Goal: Task Accomplishment & Management: Use online tool/utility

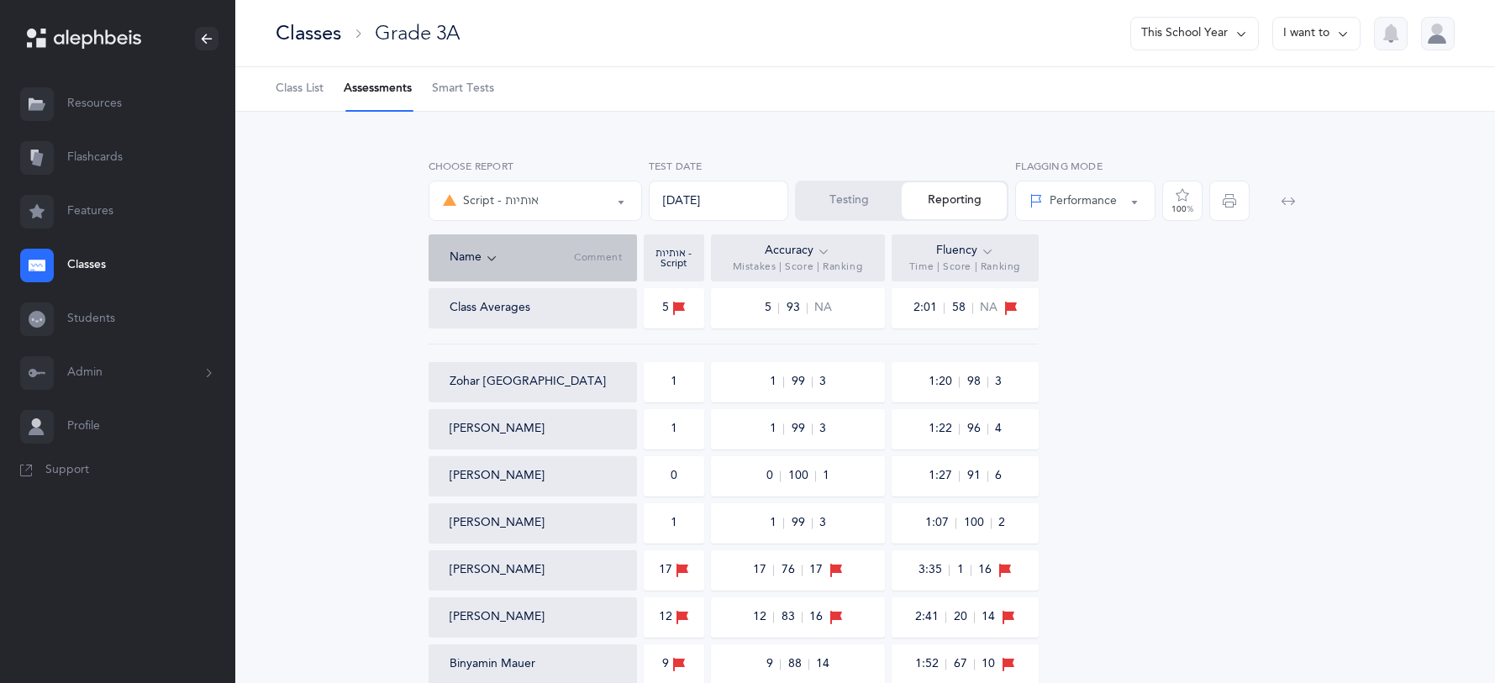
select select "36"
click at [817, 204] on button "Testing" at bounding box center [849, 200] width 105 height 37
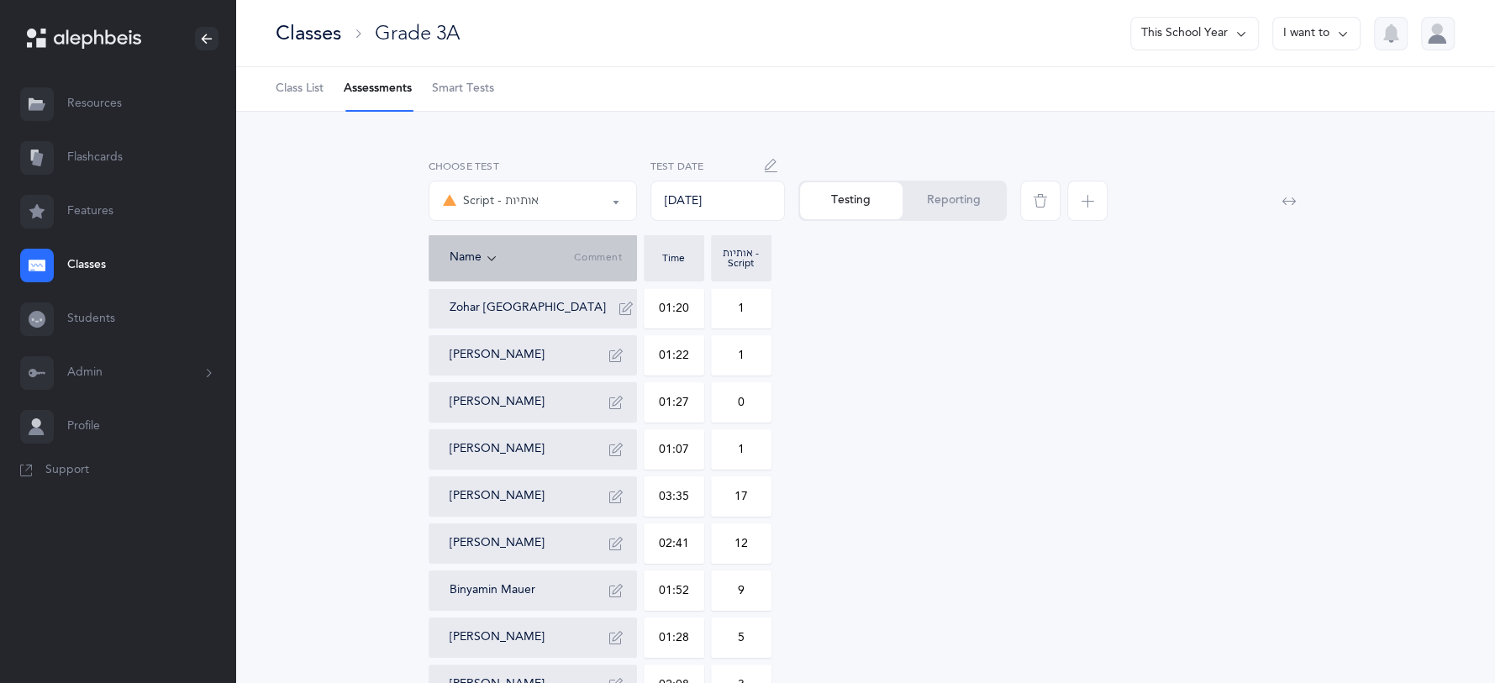
click at [323, 26] on div "Classes" at bounding box center [309, 33] width 66 height 28
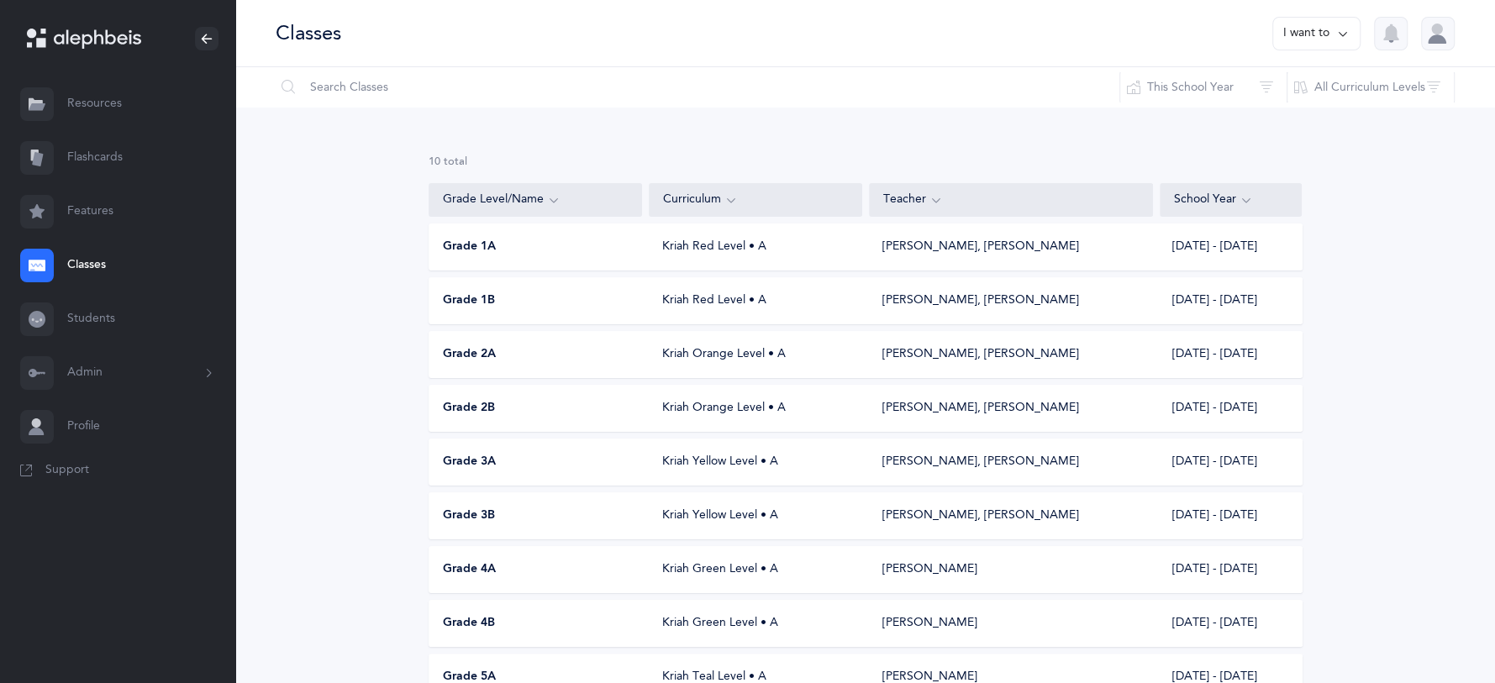
click at [493, 530] on div "Grade 3B Kriah Yellow Level • A Riki Arbin, Hadar Shenker 2025 - 2026" at bounding box center [866, 515] width 874 height 47
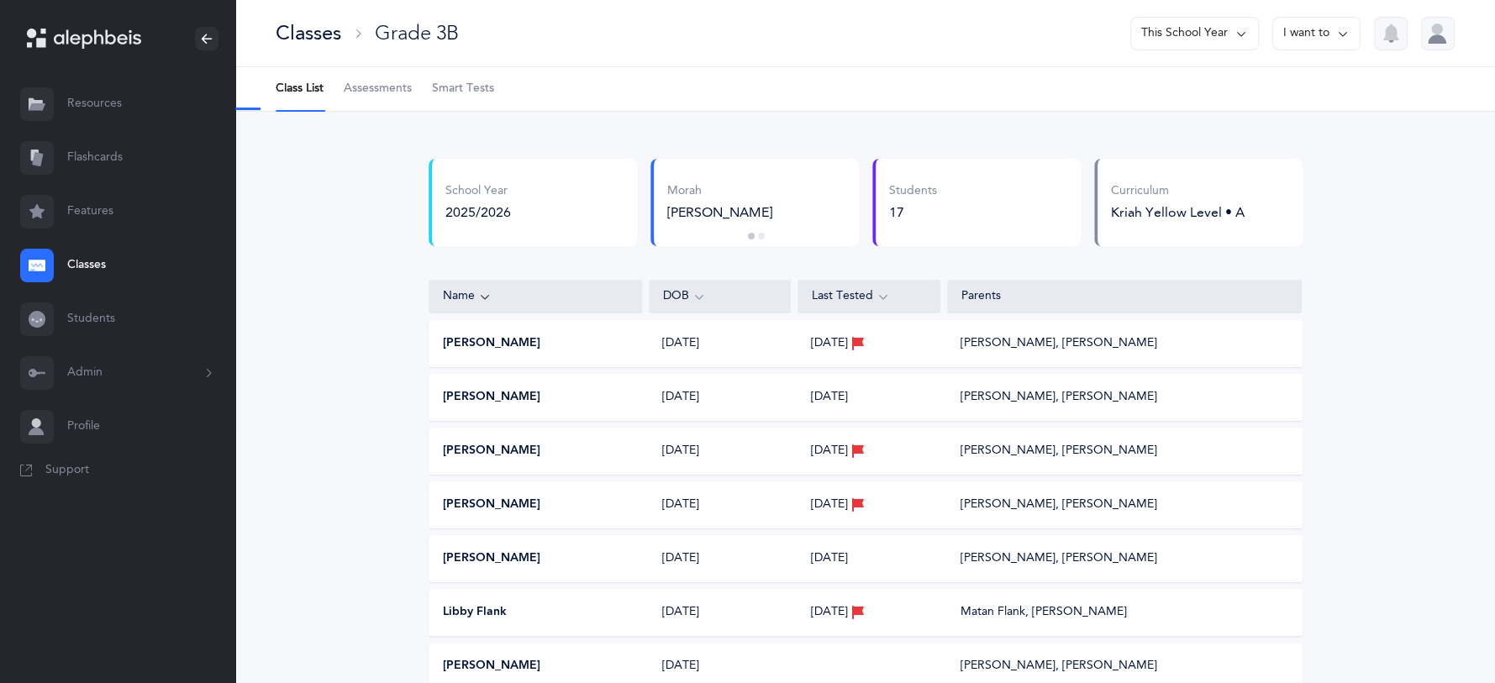
click at [381, 99] on link "Assessments" at bounding box center [378, 89] width 68 height 44
select select "2"
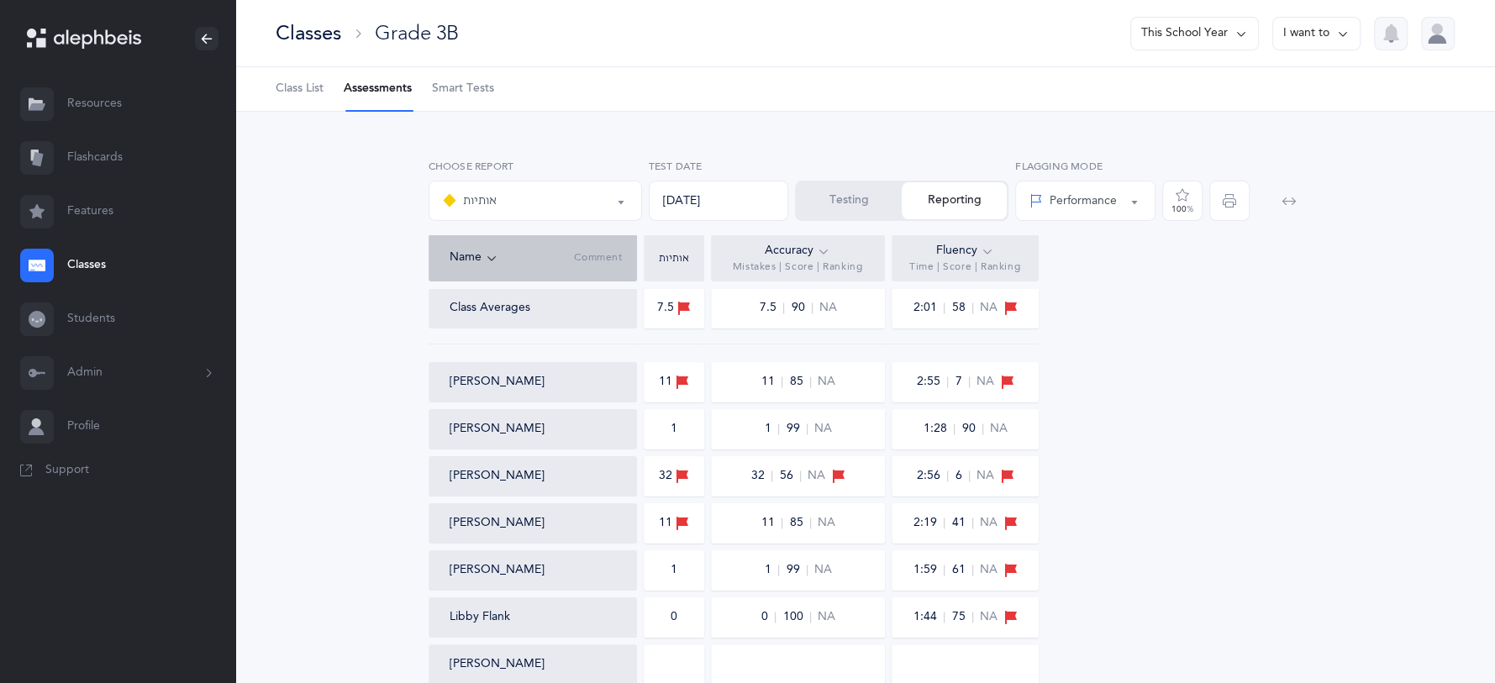
click at [850, 207] on button "Testing" at bounding box center [849, 200] width 105 height 37
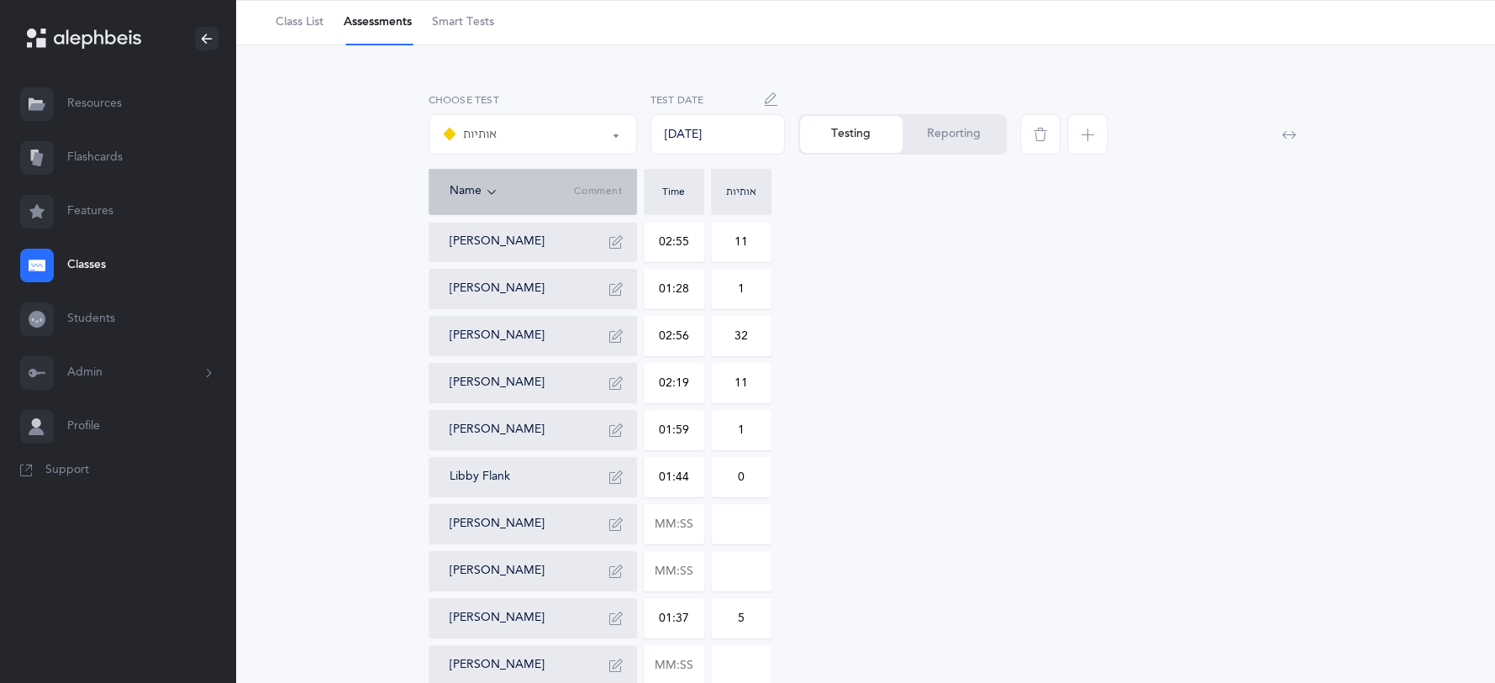
scroll to position [69, 0]
click at [692, 521] on input "text" at bounding box center [673, 521] width 59 height 39
type input "01:26"
type input "0"
click at [681, 576] on input "text" at bounding box center [673, 569] width 59 height 39
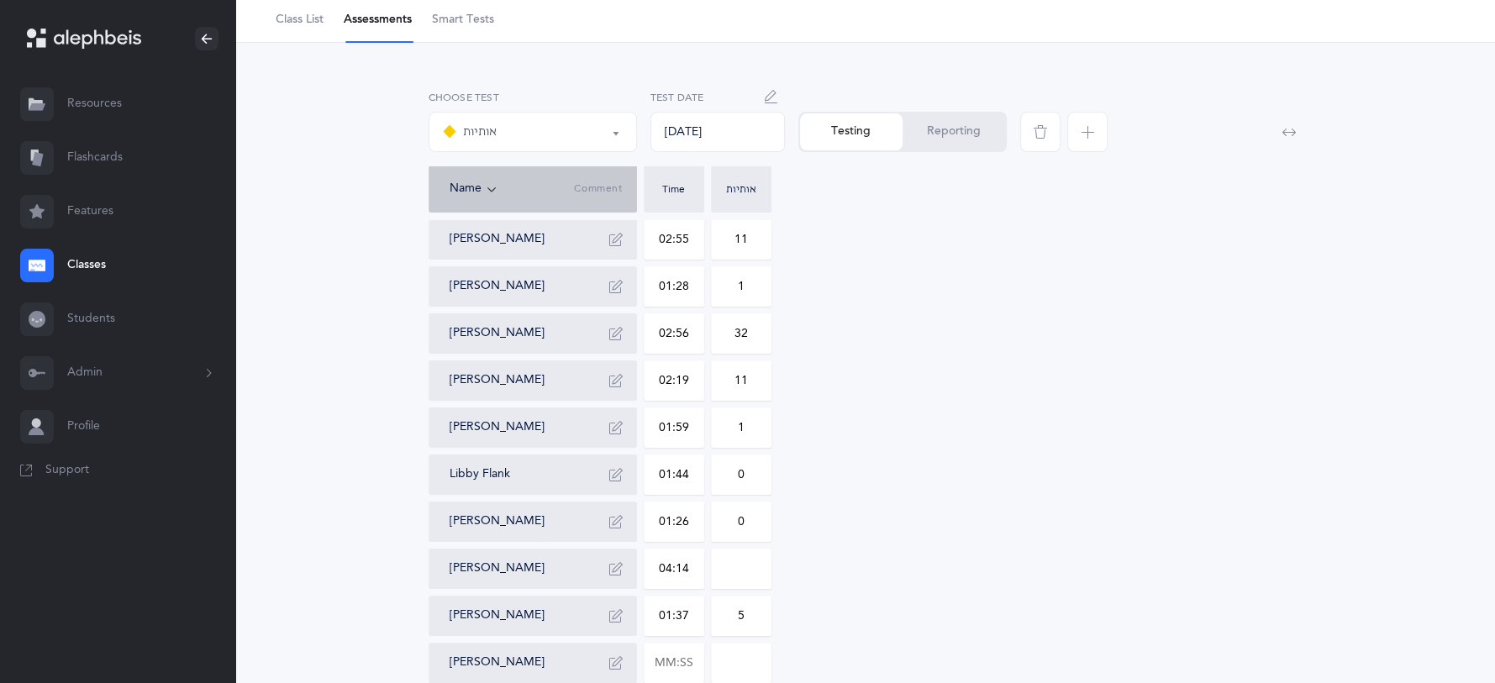
click at [749, 545] on div "Ashi Bensoussan 02:55 11 Miriam Berger 01:28 1 Benjamin Braun 02:56 32 Nadav Es…" at bounding box center [866, 615] width 874 height 793
type input "04:14"
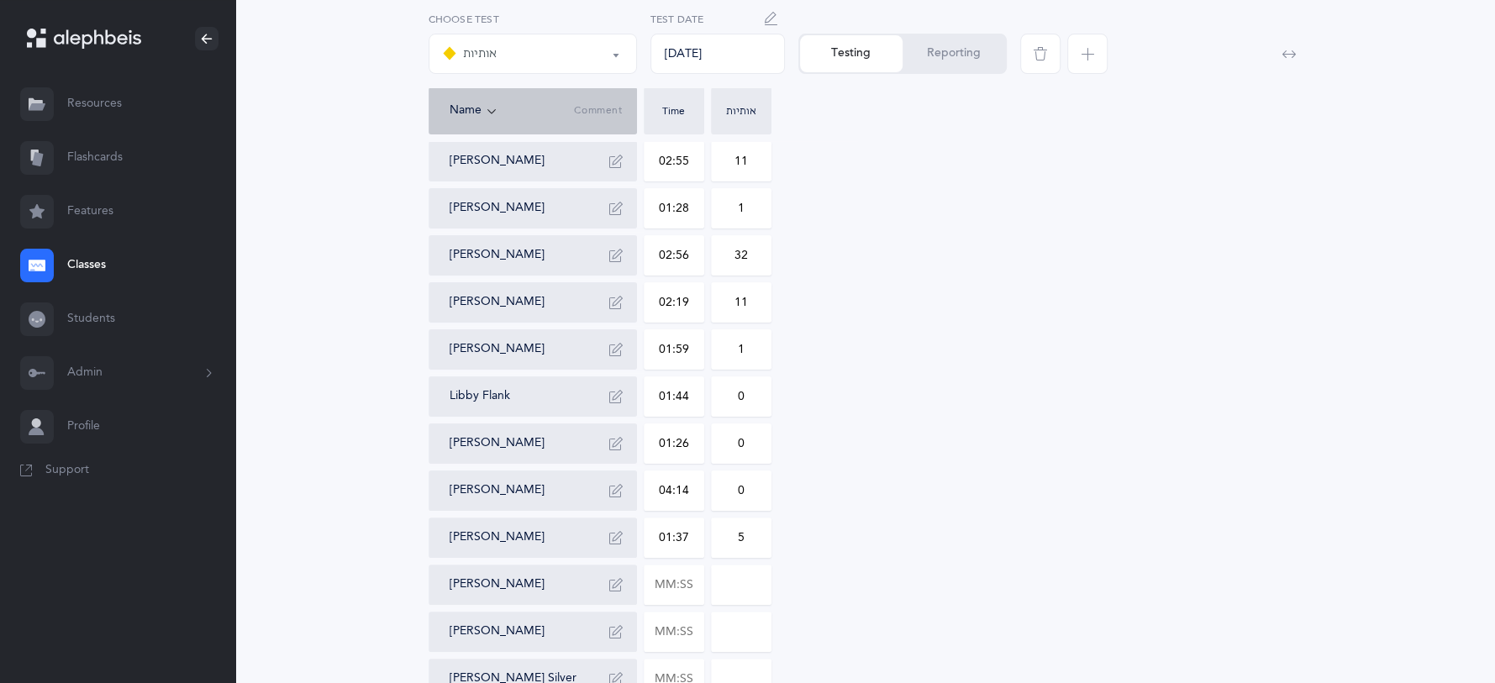
scroll to position [152, 0]
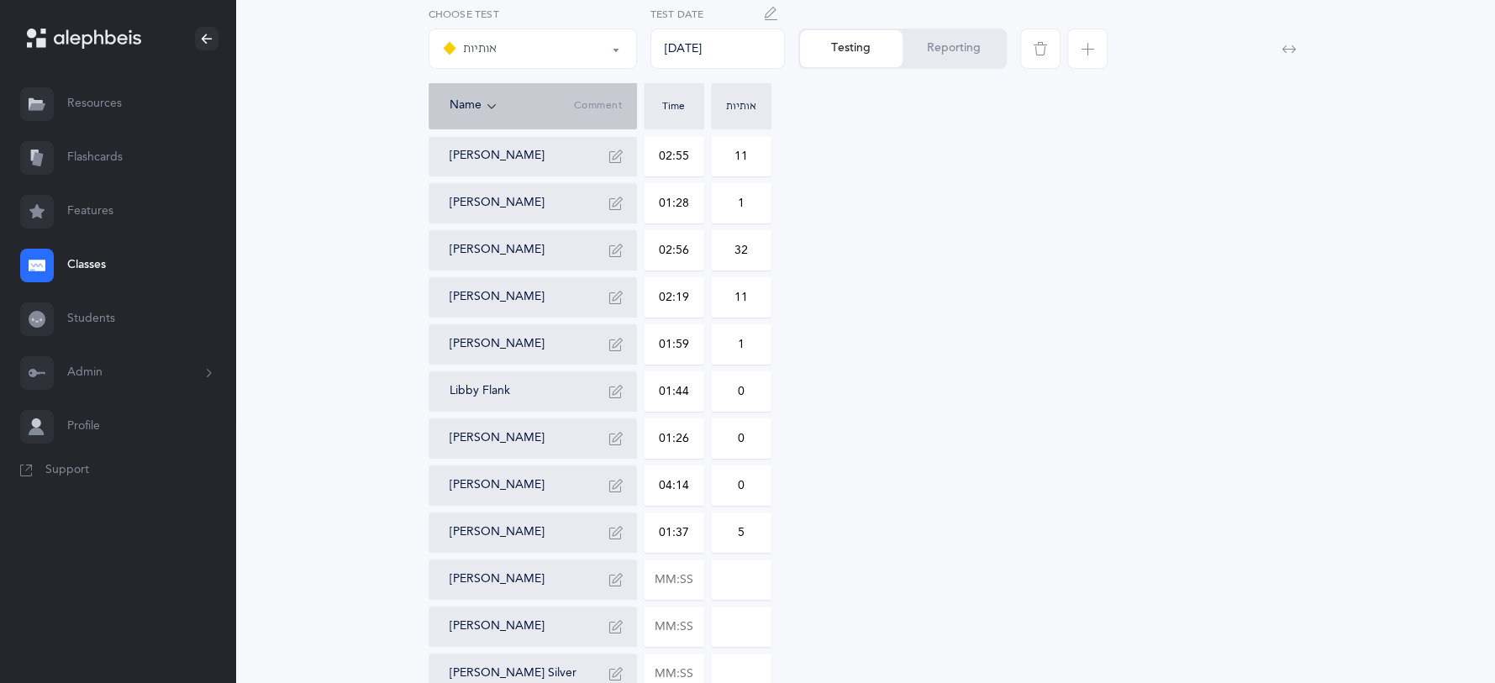
click at [753, 481] on input "0" at bounding box center [741, 485] width 59 height 39
type input "010"
click at [693, 577] on input "text" at bounding box center [673, 579] width 59 height 39
type input "06:07"
click at [764, 586] on input "0" at bounding box center [741, 579] width 59 height 39
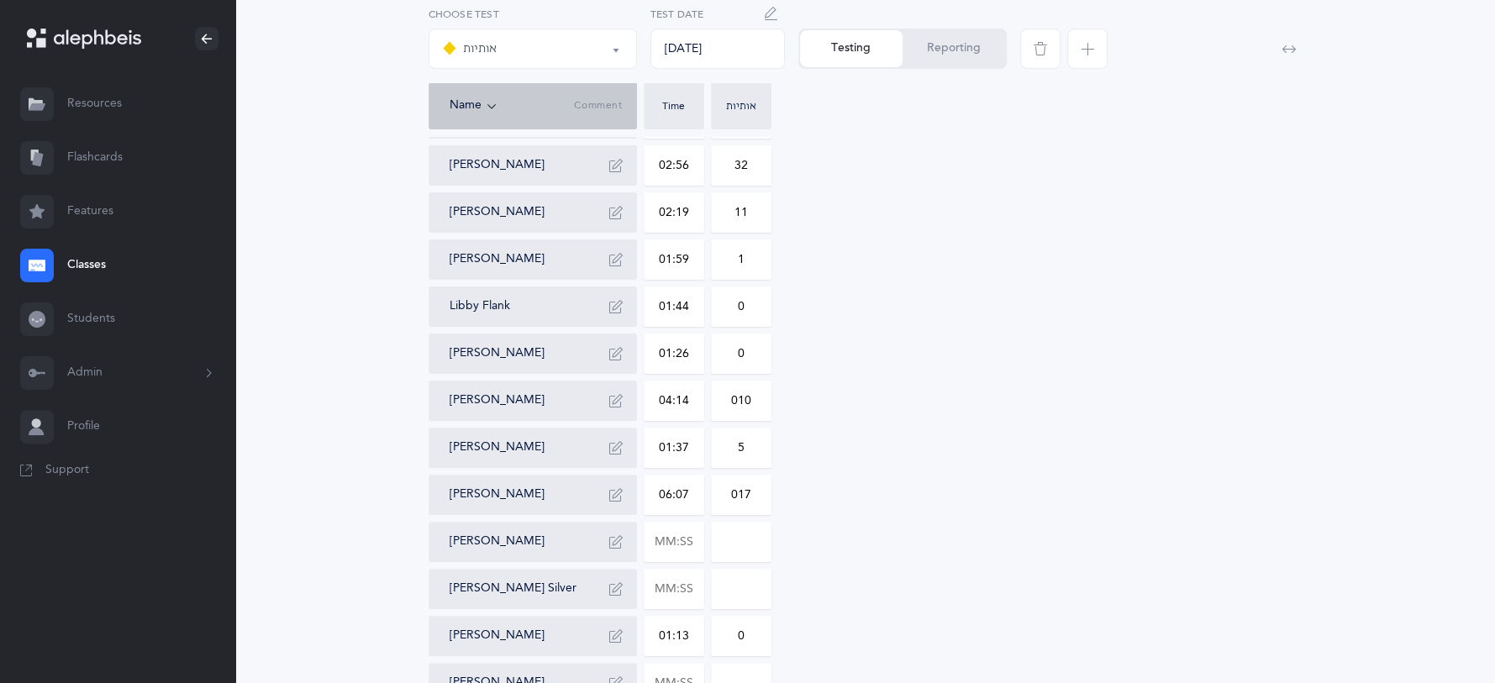
scroll to position [238, 0]
type input "017"
click at [690, 544] on input "text" at bounding box center [673, 541] width 59 height 39
click at [691, 639] on input "01:13" at bounding box center [673, 635] width 59 height 39
type input "00:01"
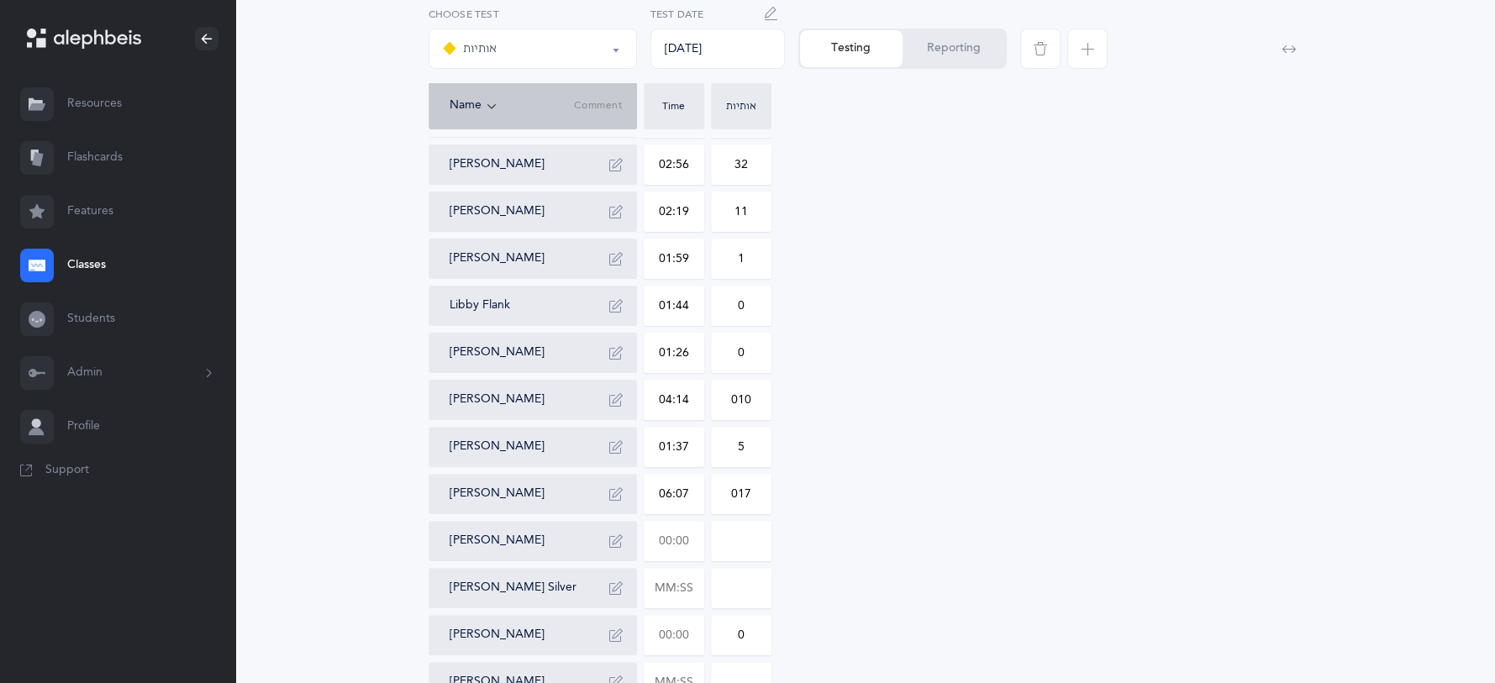
click at [698, 534] on input "text" at bounding box center [673, 541] width 59 height 39
type input "01:18"
click at [757, 550] on input "0" at bounding box center [741, 541] width 59 height 39
type input "02"
click at [688, 592] on input "text" at bounding box center [673, 588] width 59 height 39
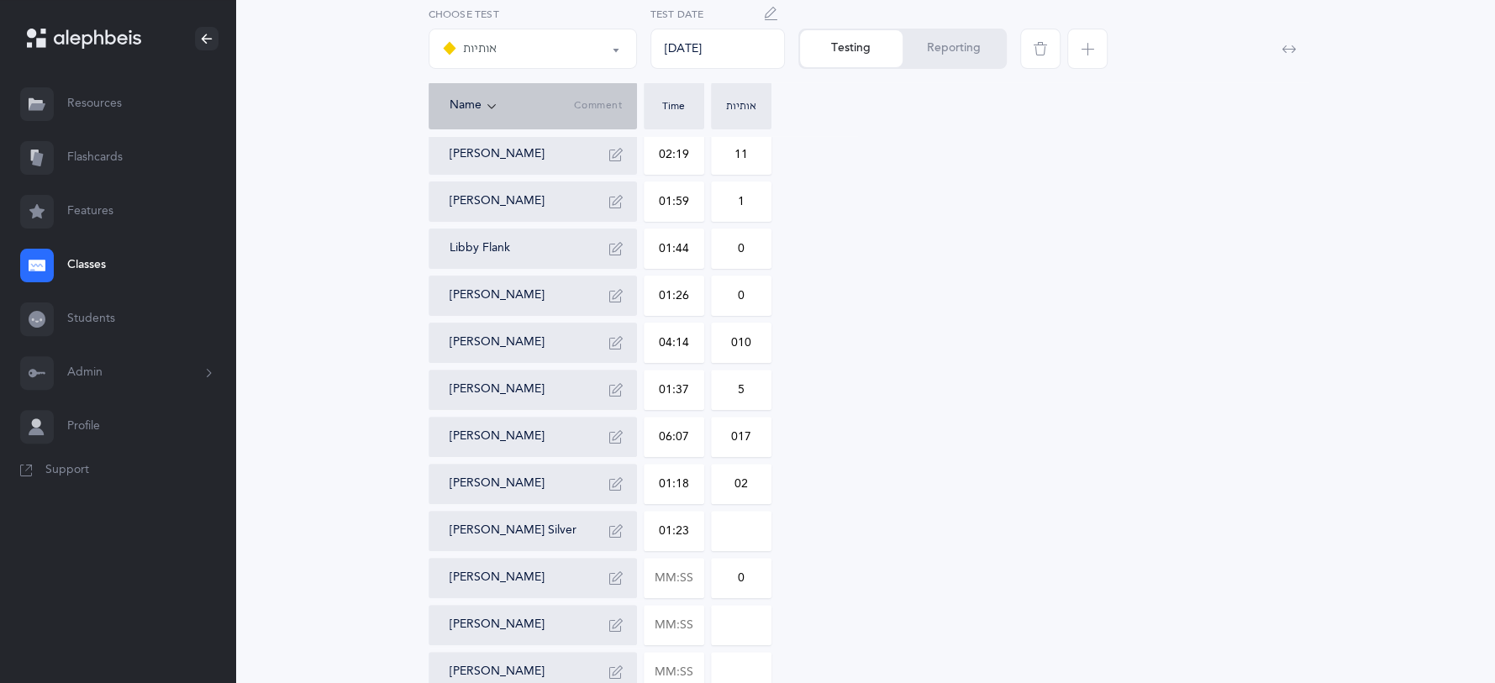
scroll to position [308, 0]
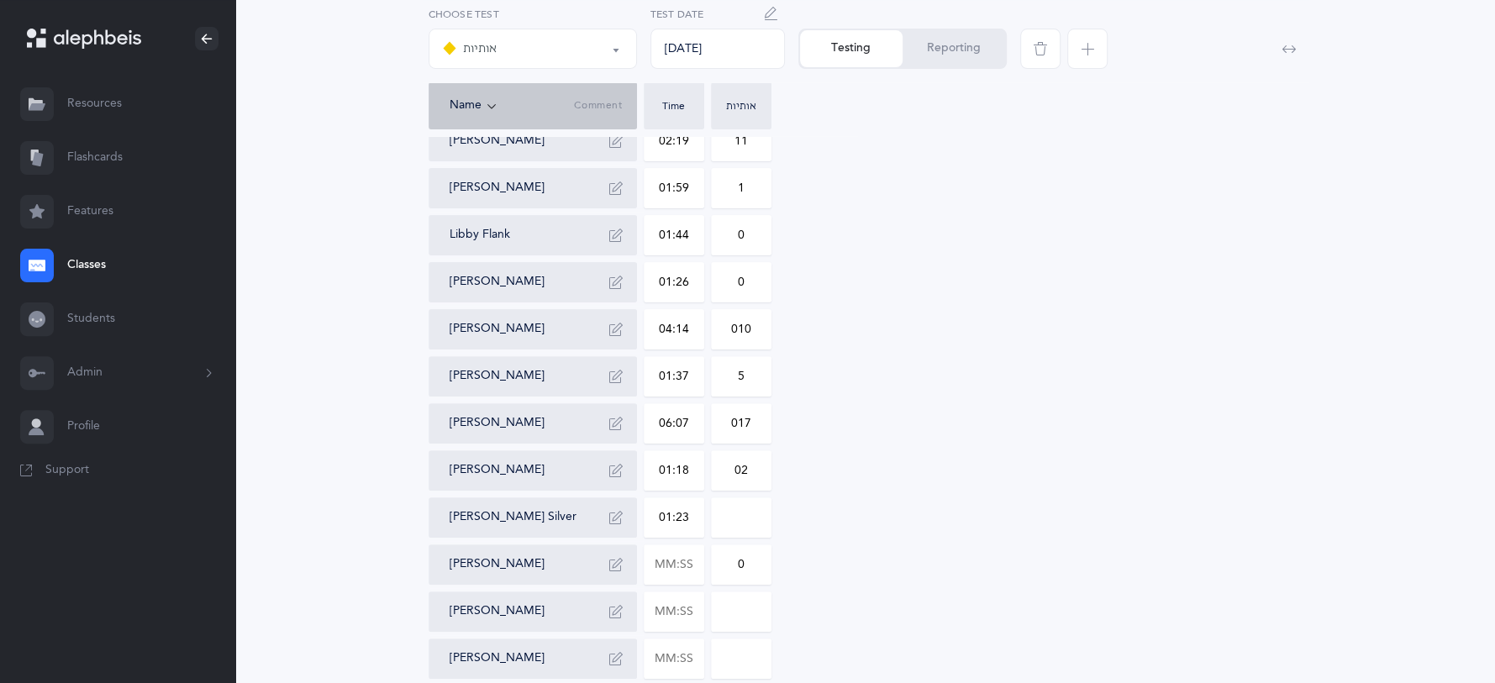
type input "01:23"
type input "0"
click at [740, 519] on input "0" at bounding box center [741, 517] width 59 height 39
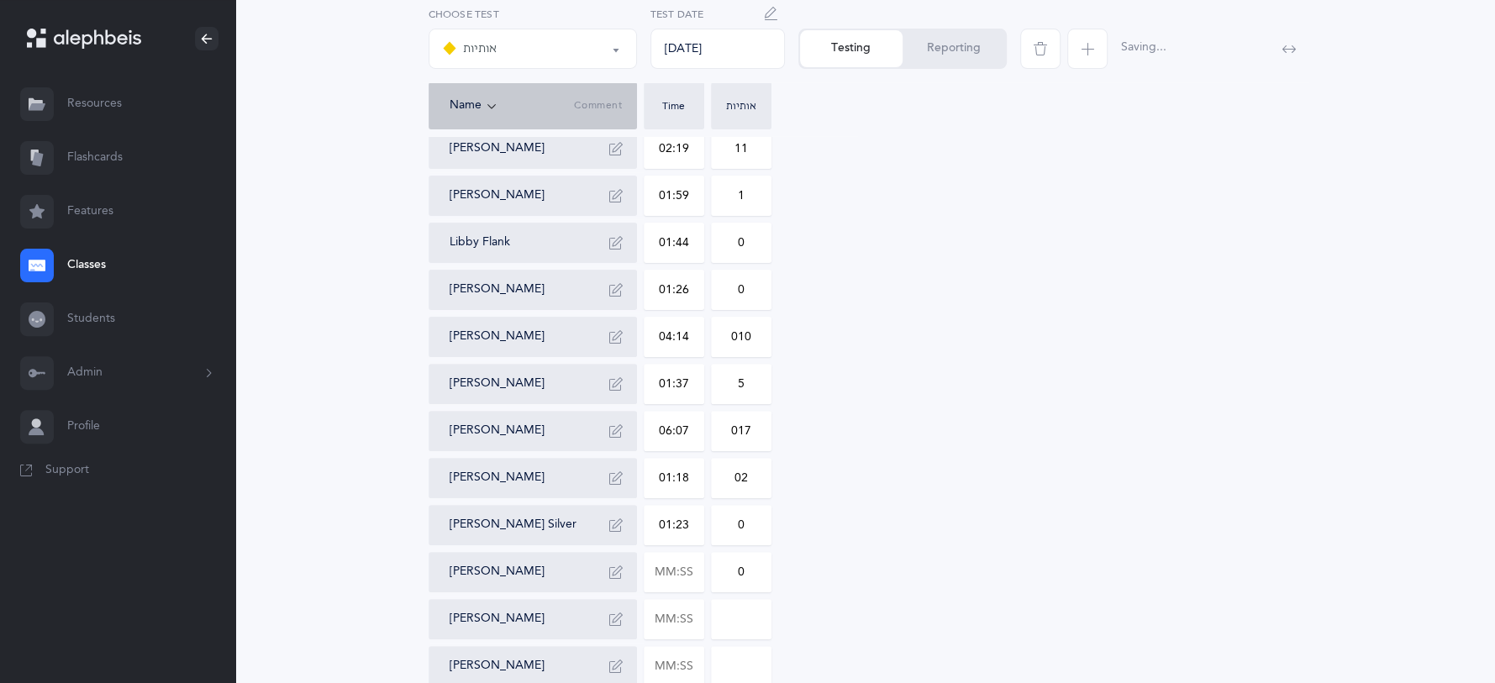
scroll to position [299, 0]
click at [971, 47] on button "Reporting" at bounding box center [953, 48] width 103 height 37
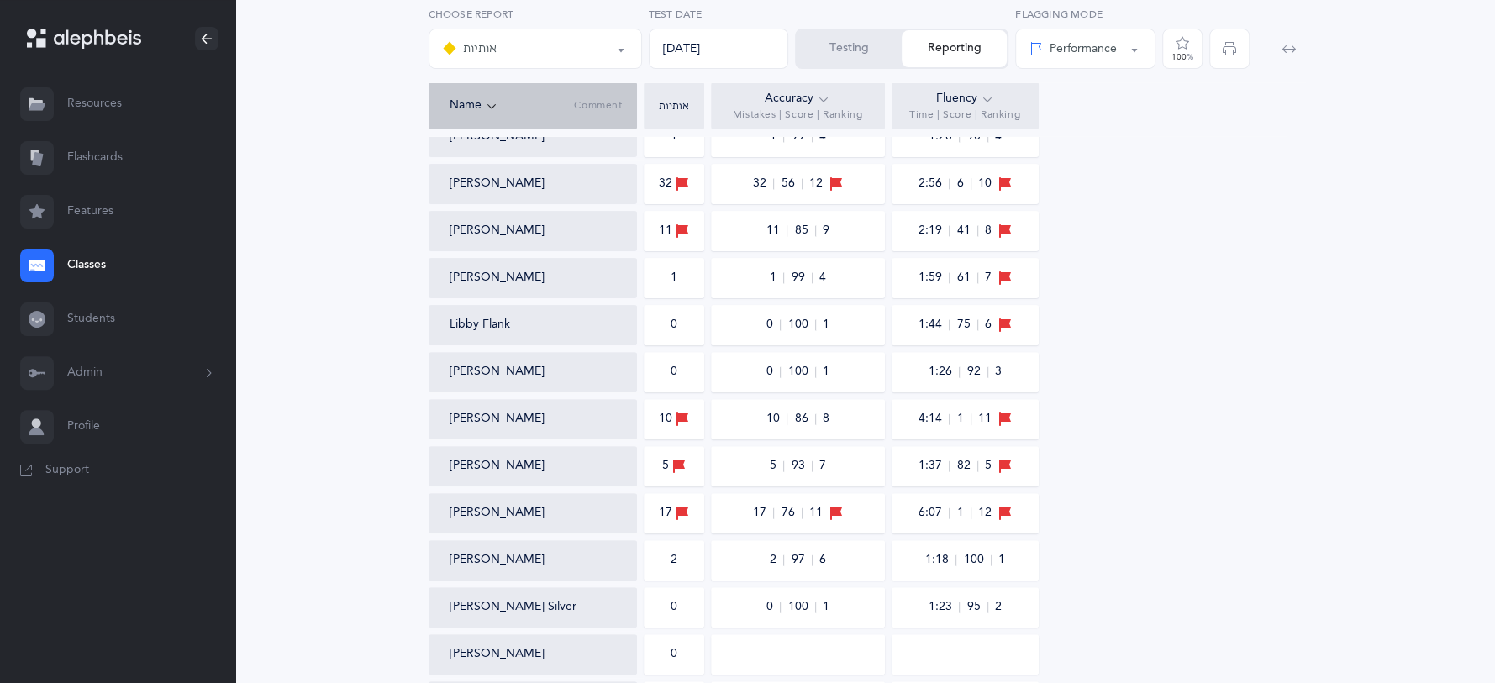
scroll to position [290, 0]
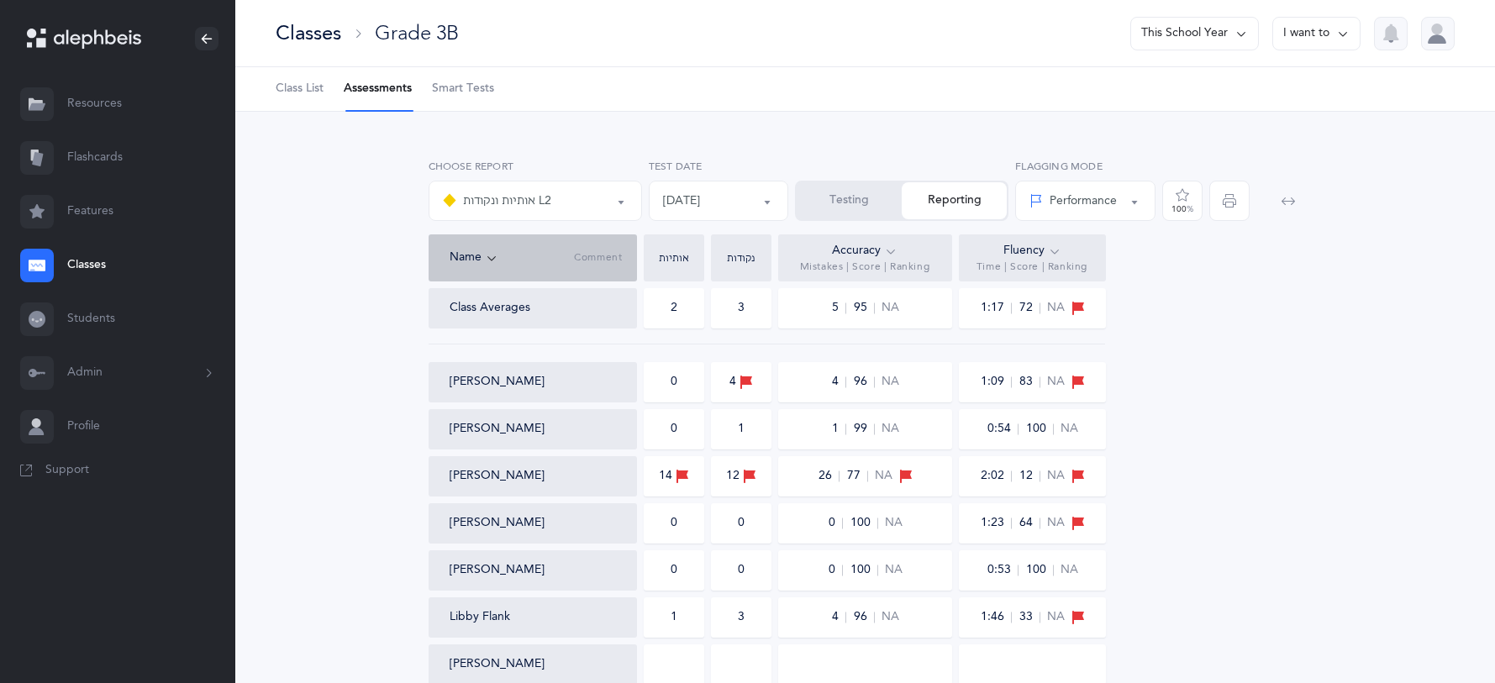
select select "9"
click at [829, 194] on button "Testing" at bounding box center [849, 200] width 105 height 37
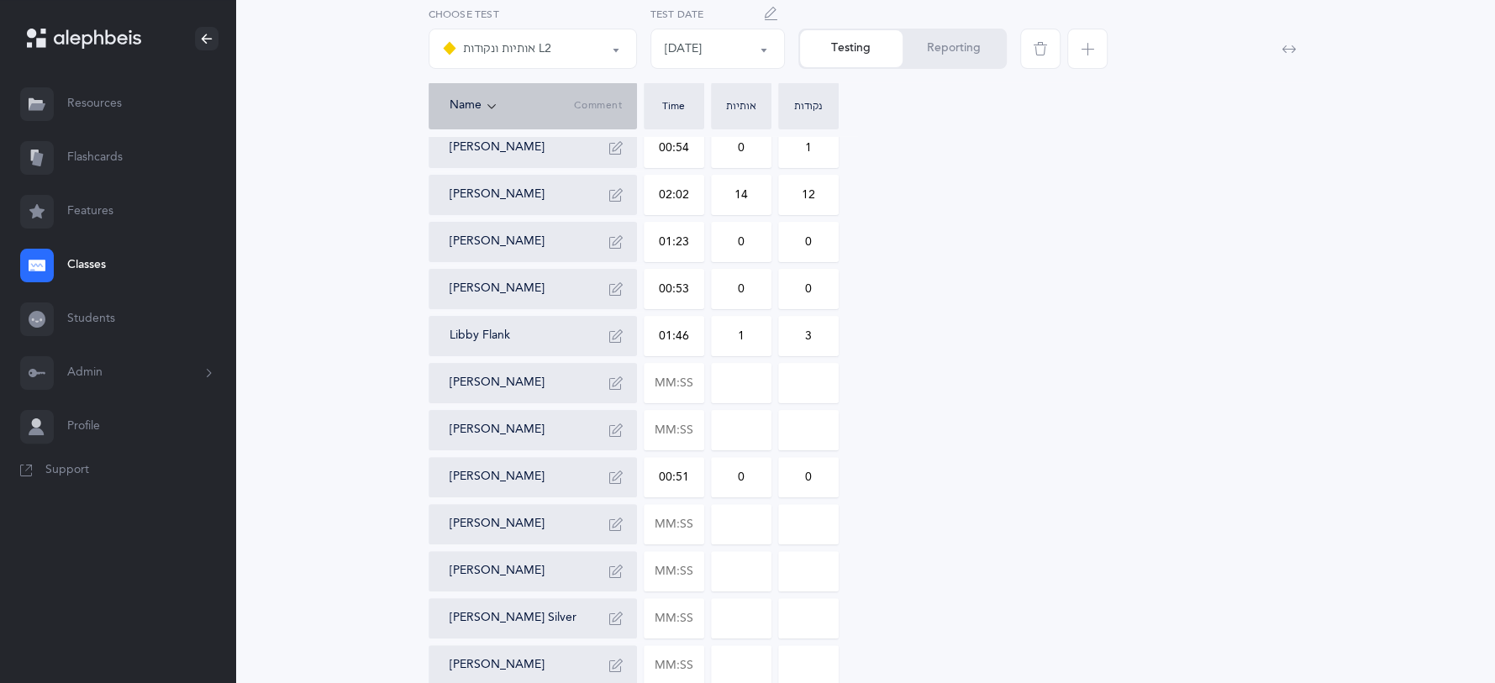
scroll to position [224, 0]
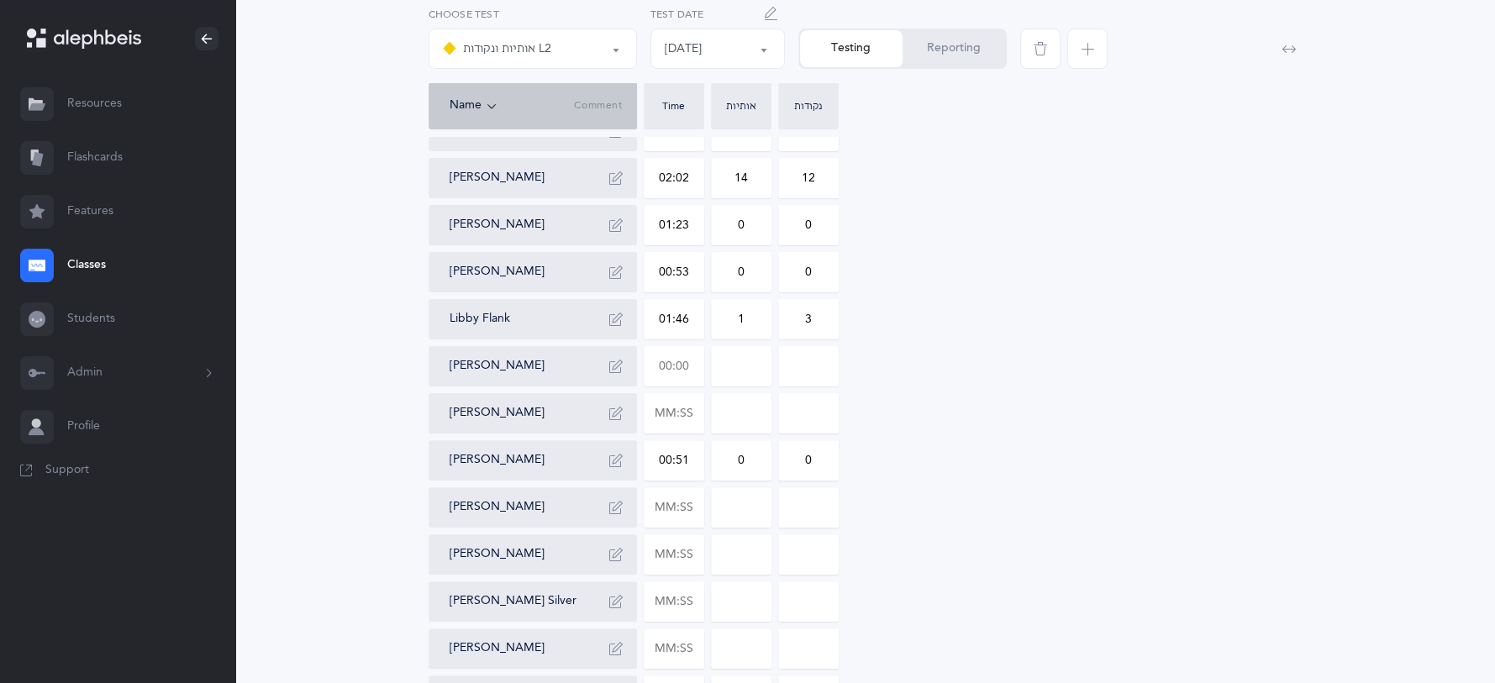
click at [676, 359] on input "text" at bounding box center [673, 366] width 59 height 39
type input "01:19"
type input "0"
click at [687, 405] on input "text" at bounding box center [673, 413] width 59 height 39
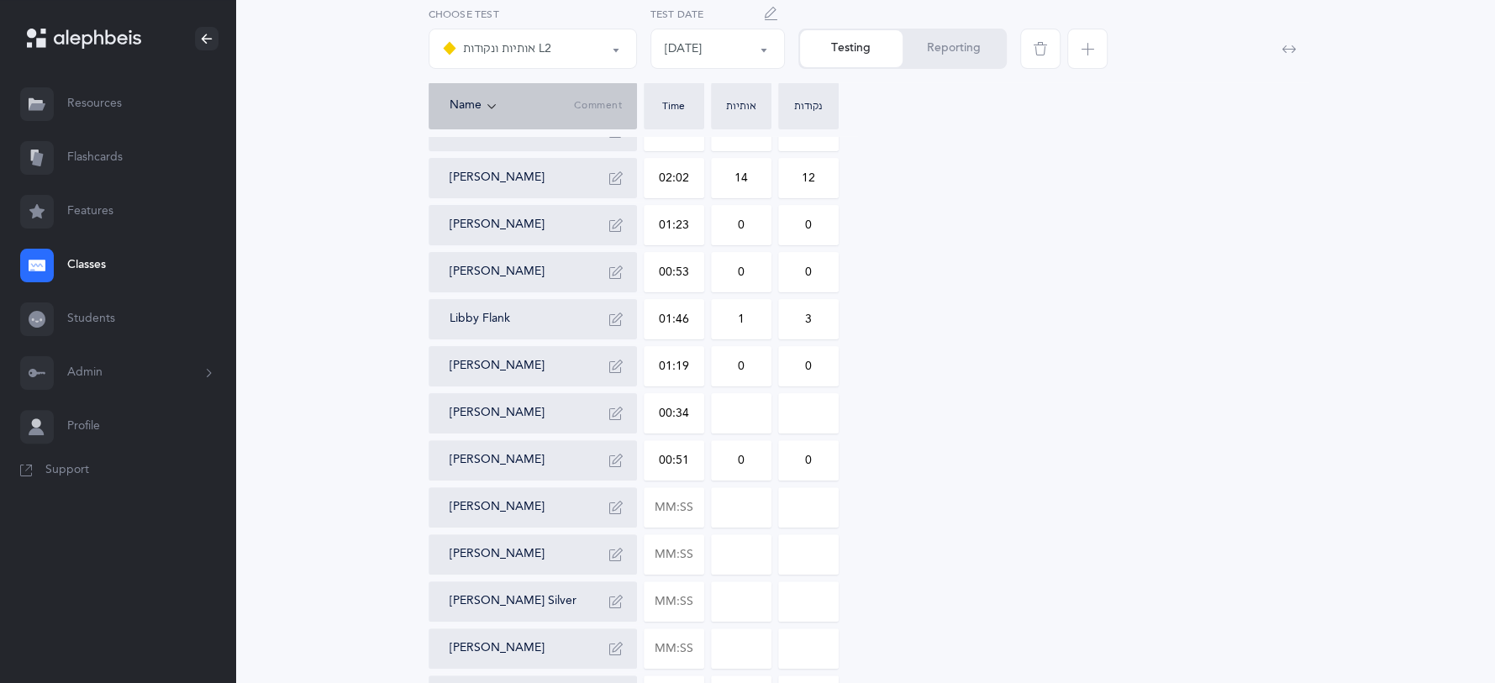
type input "03:42"
type input "0"
click at [755, 395] on input "0" at bounding box center [741, 413] width 59 height 39
type input "08"
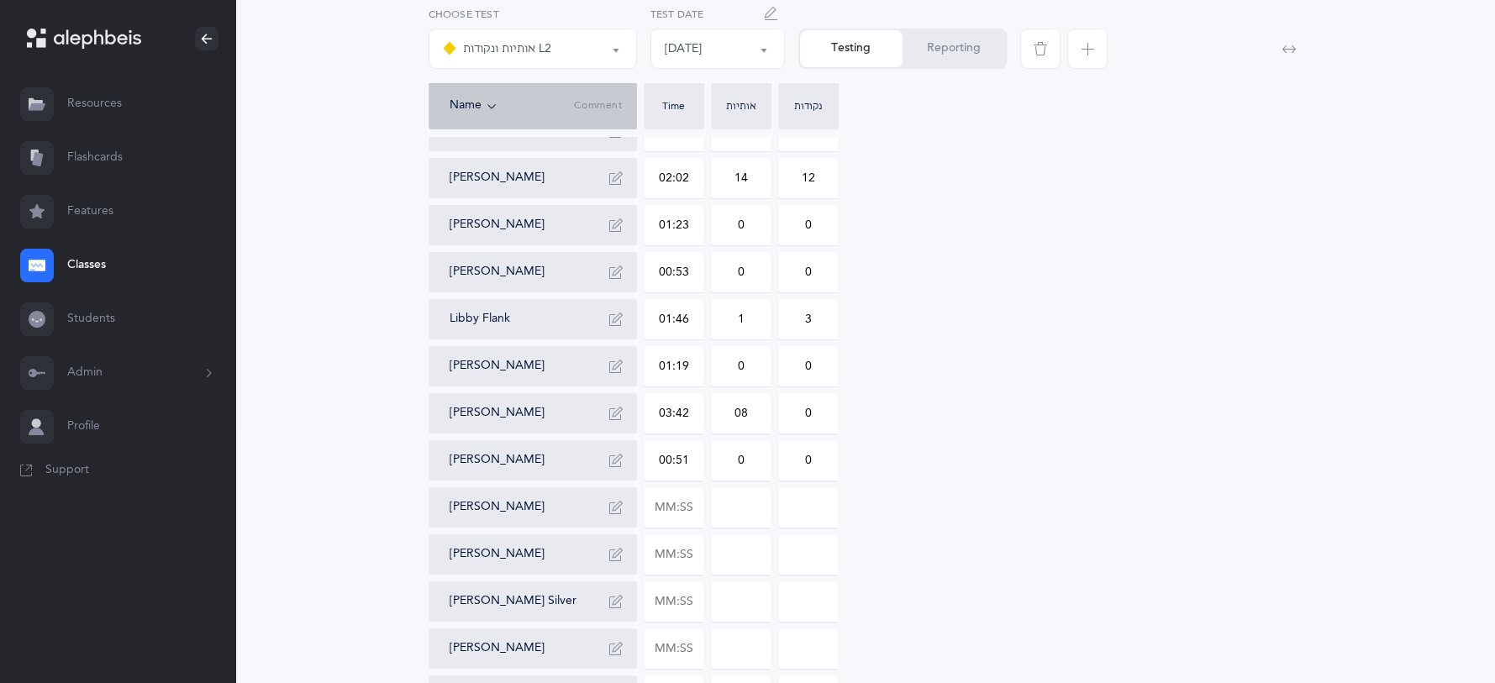
click at [835, 431] on input "0" at bounding box center [808, 413] width 59 height 39
type input "07"
click at [697, 507] on input "text" at bounding box center [673, 507] width 59 height 39
type input "04:01"
type input "0"
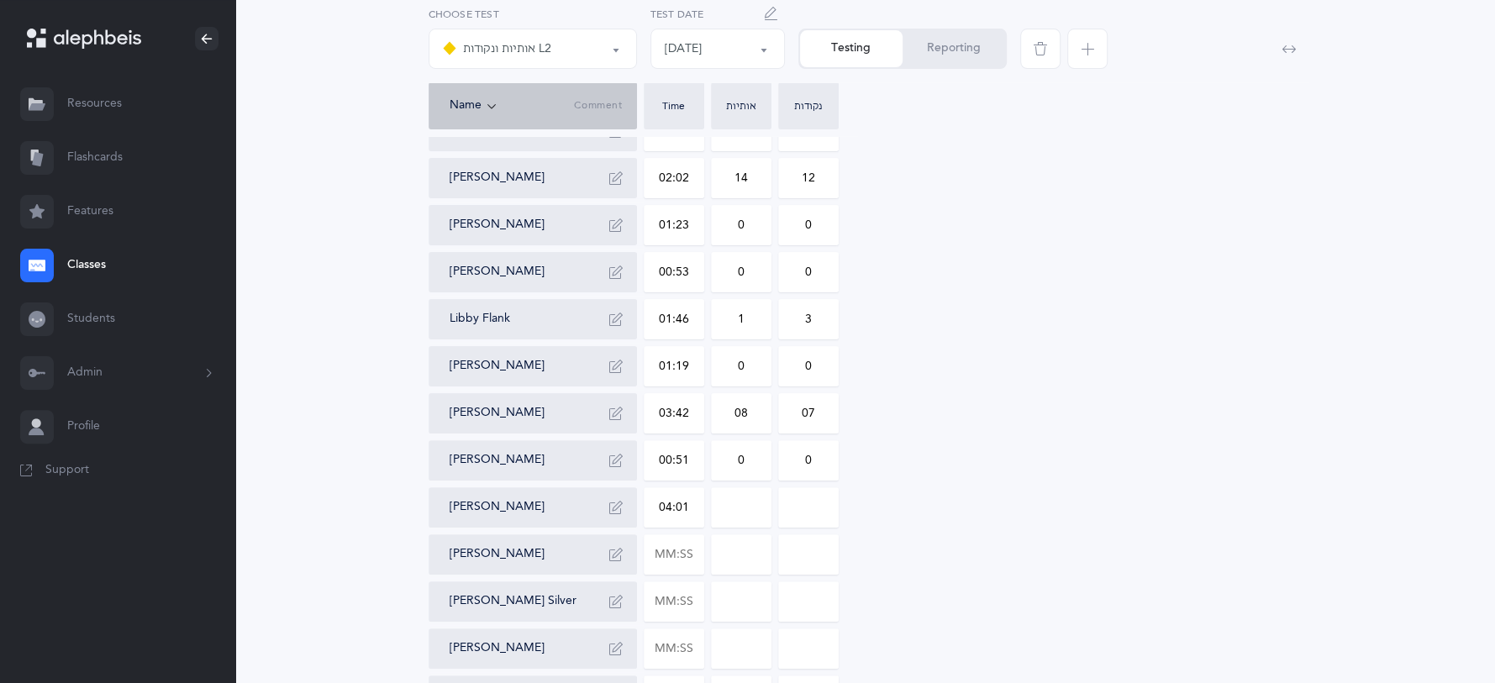
type input "0"
click at [760, 501] on input "0" at bounding box center [741, 507] width 59 height 39
type input "04"
click at [819, 499] on input "0" at bounding box center [808, 507] width 59 height 39
type input "014"
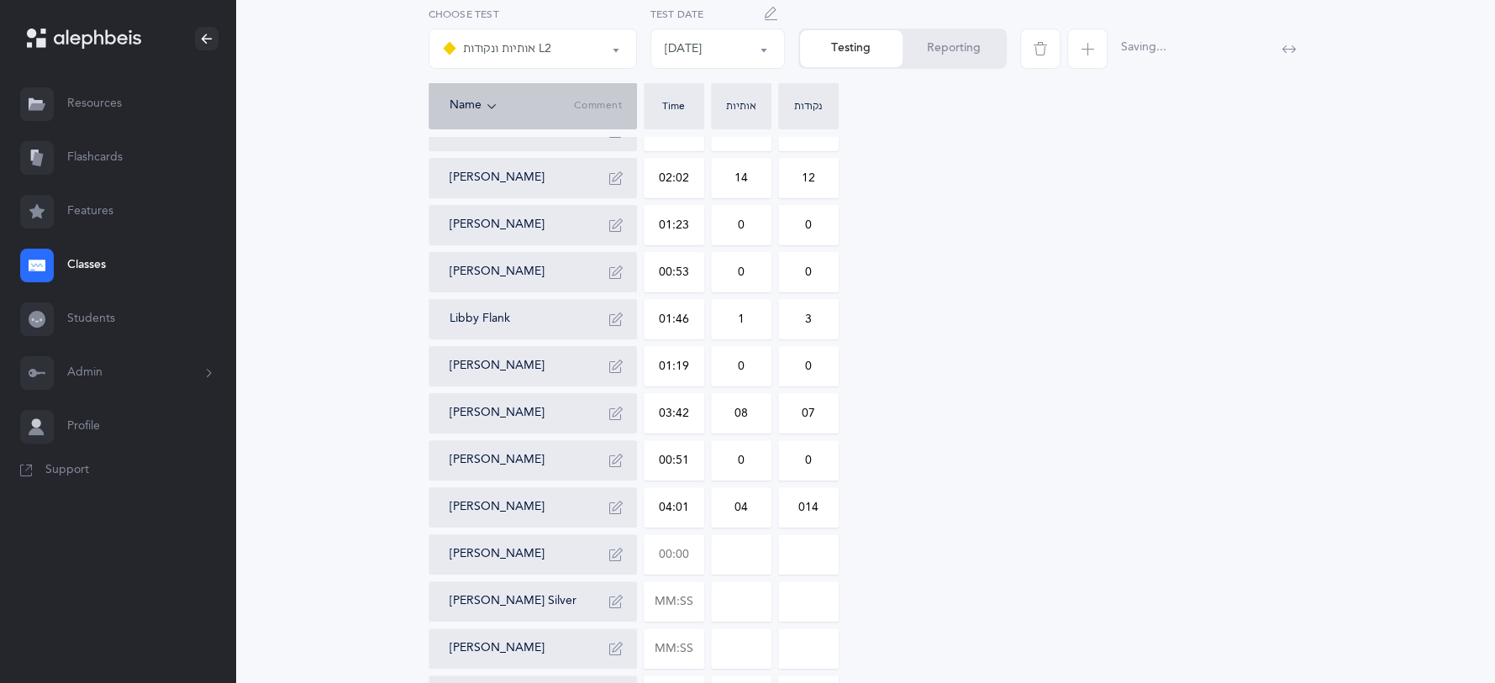
click at [693, 567] on input "text" at bounding box center [673, 554] width 59 height 39
type input "01:07"
type input "0"
click at [715, 603] on input at bounding box center [741, 601] width 59 height 39
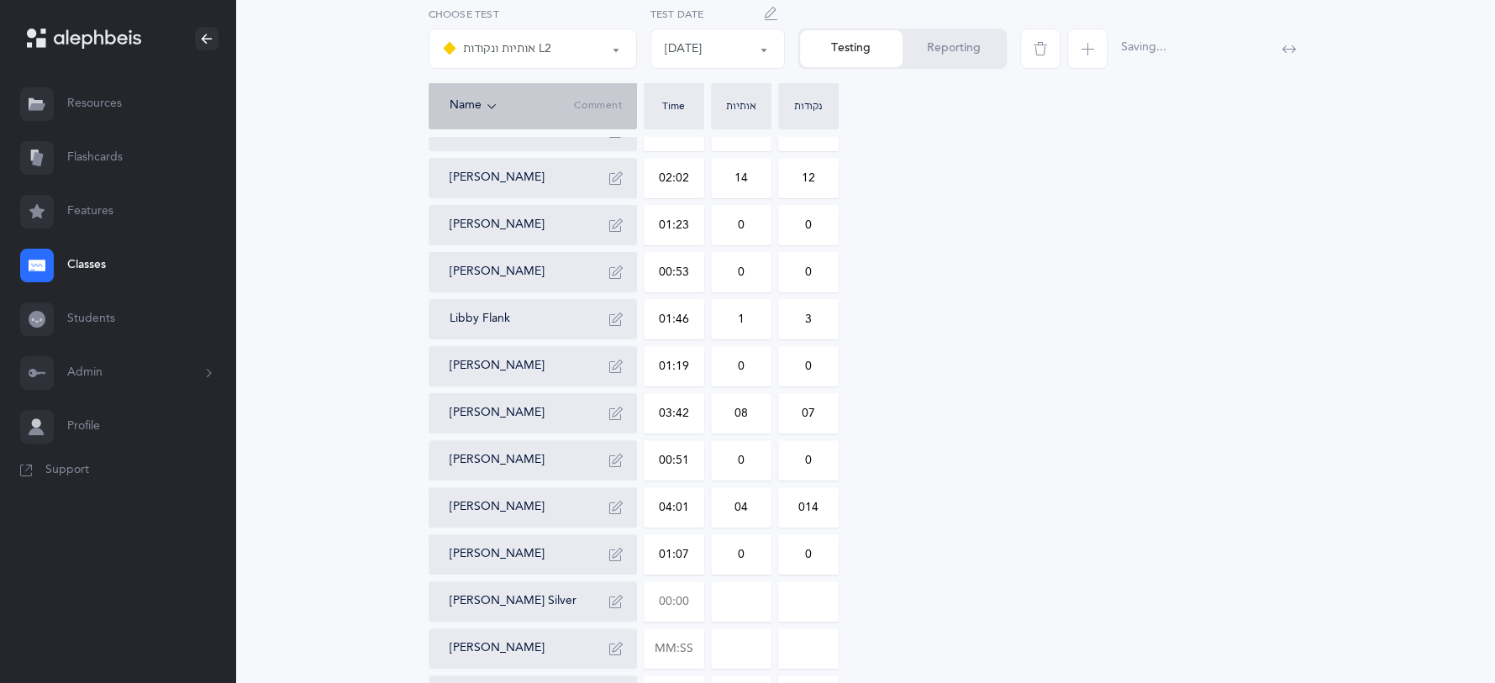
click at [687, 600] on input "text" at bounding box center [673, 601] width 59 height 39
type input "00:40"
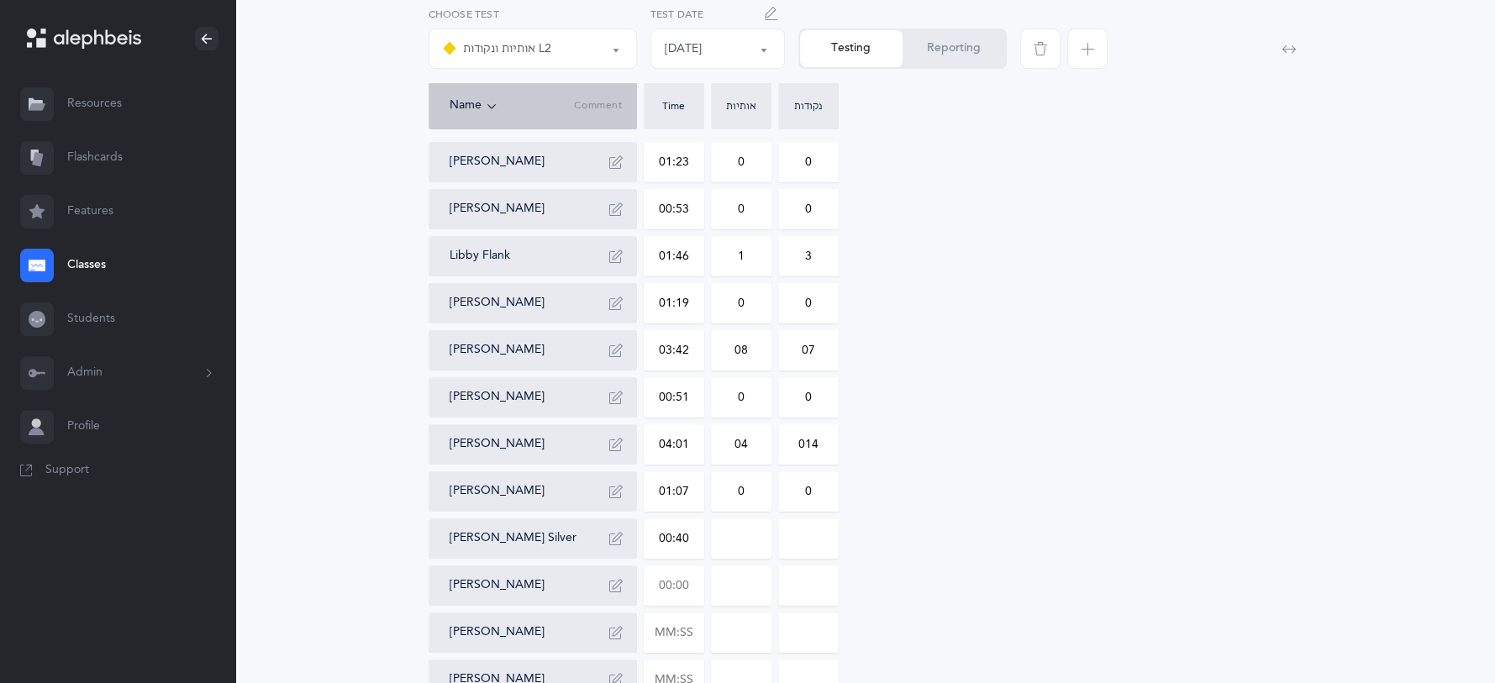
type input "0"
click at [687, 590] on input "text" at bounding box center [673, 585] width 59 height 39
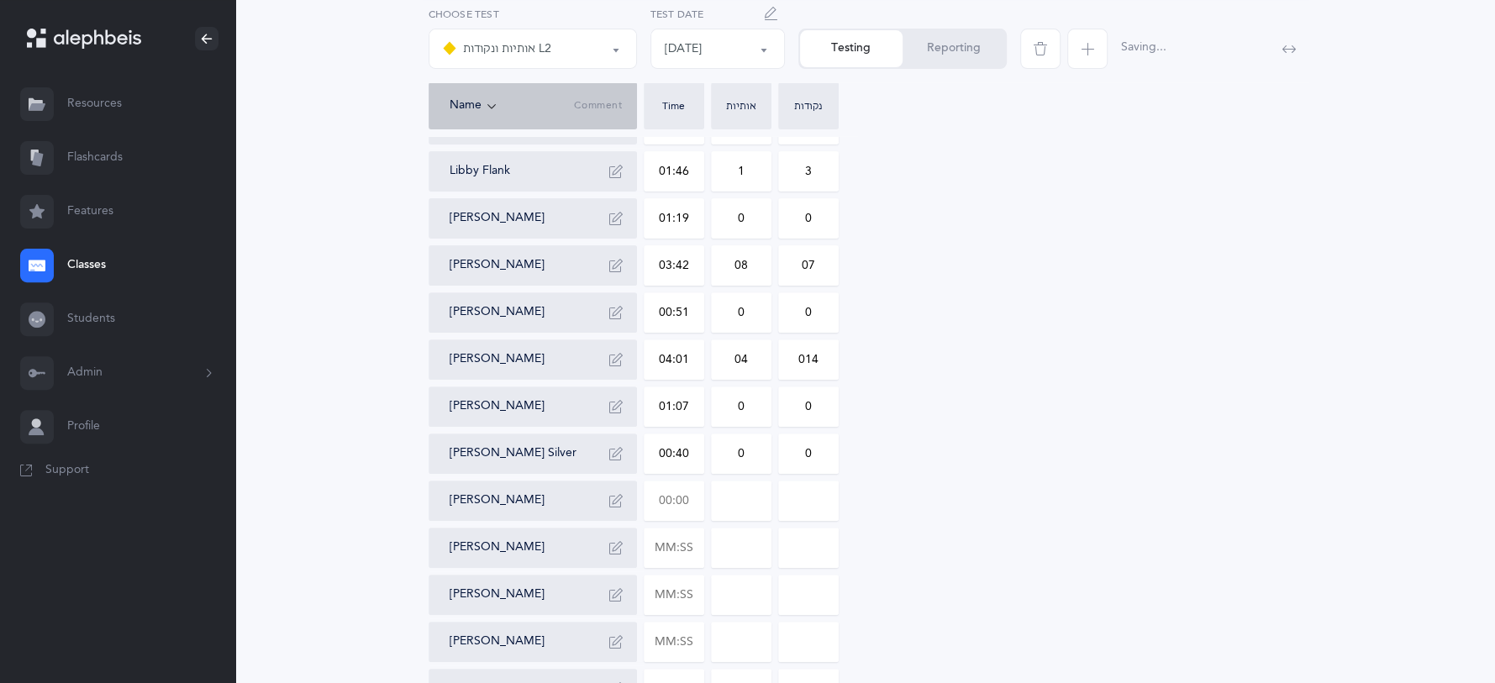
scroll to position [377, 0]
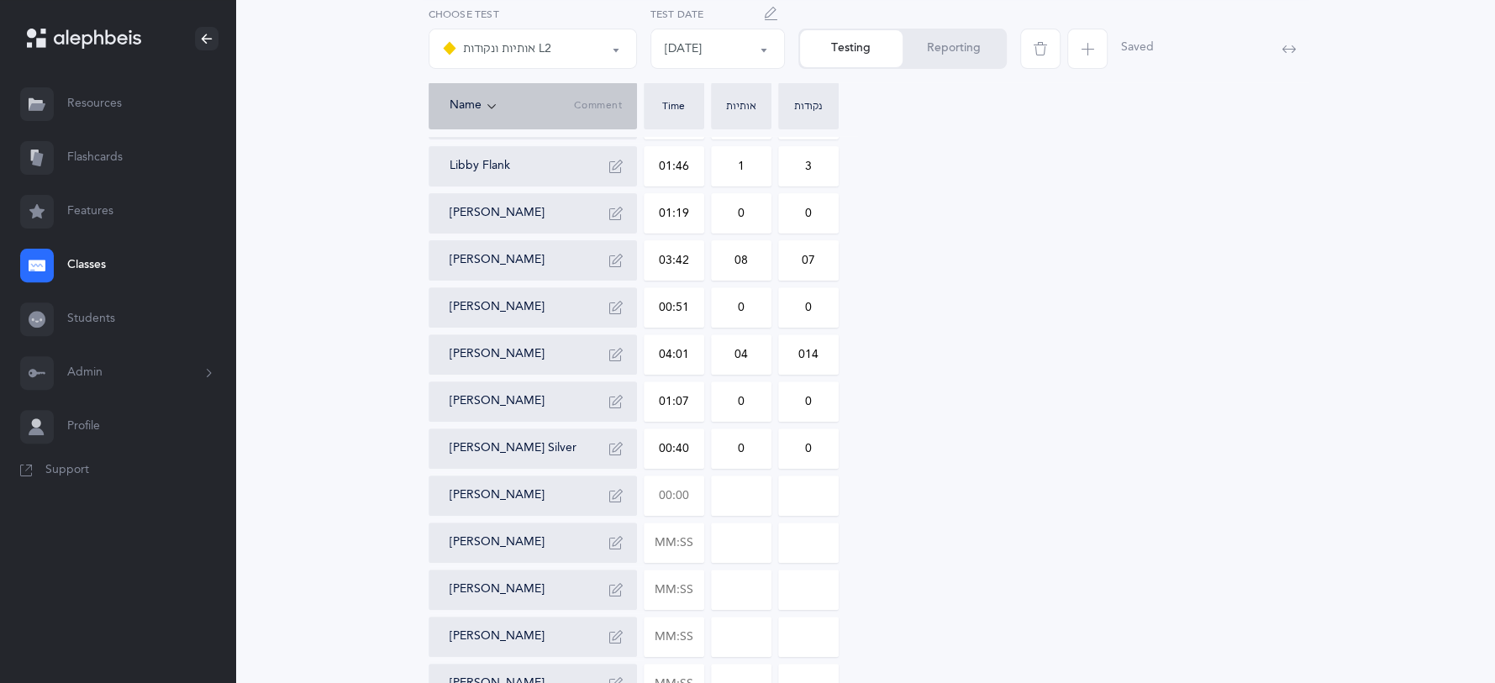
click at [959, 57] on button "Reporting" at bounding box center [953, 48] width 103 height 37
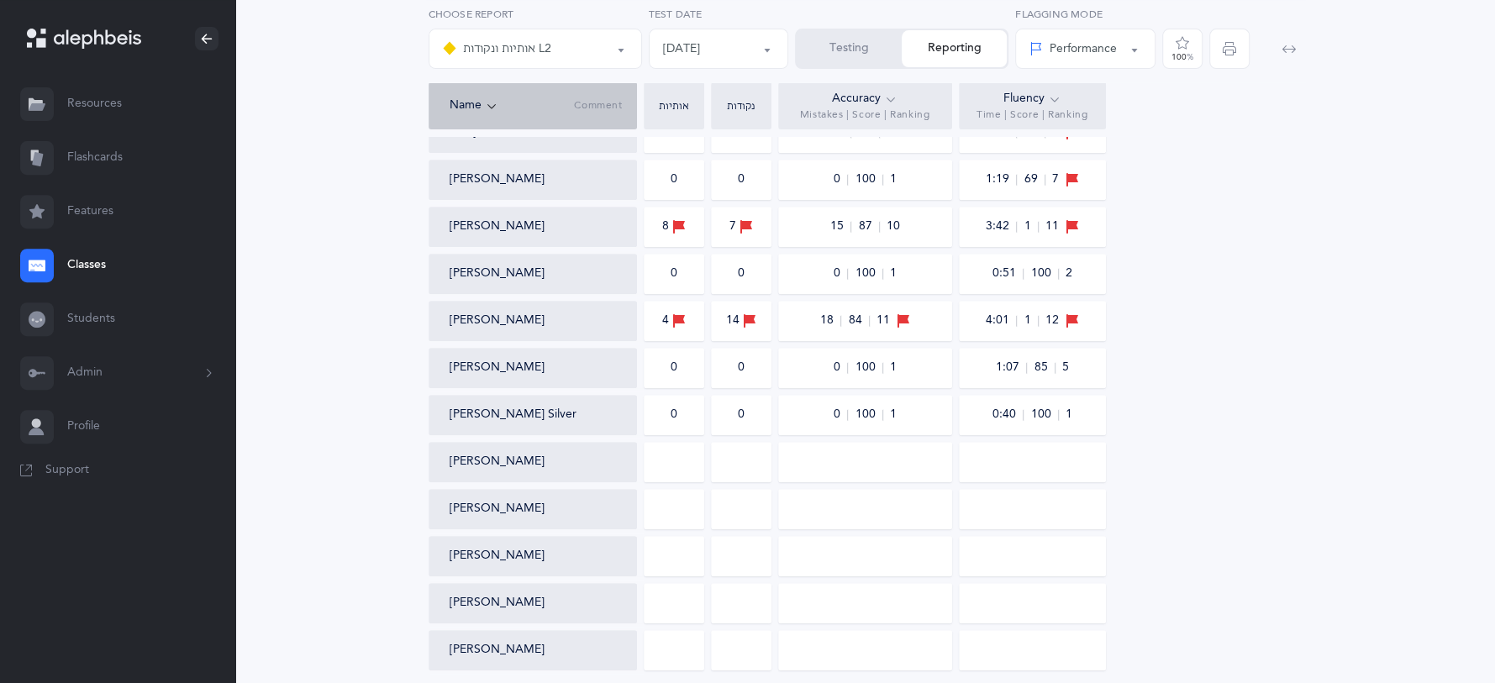
scroll to position [504, 0]
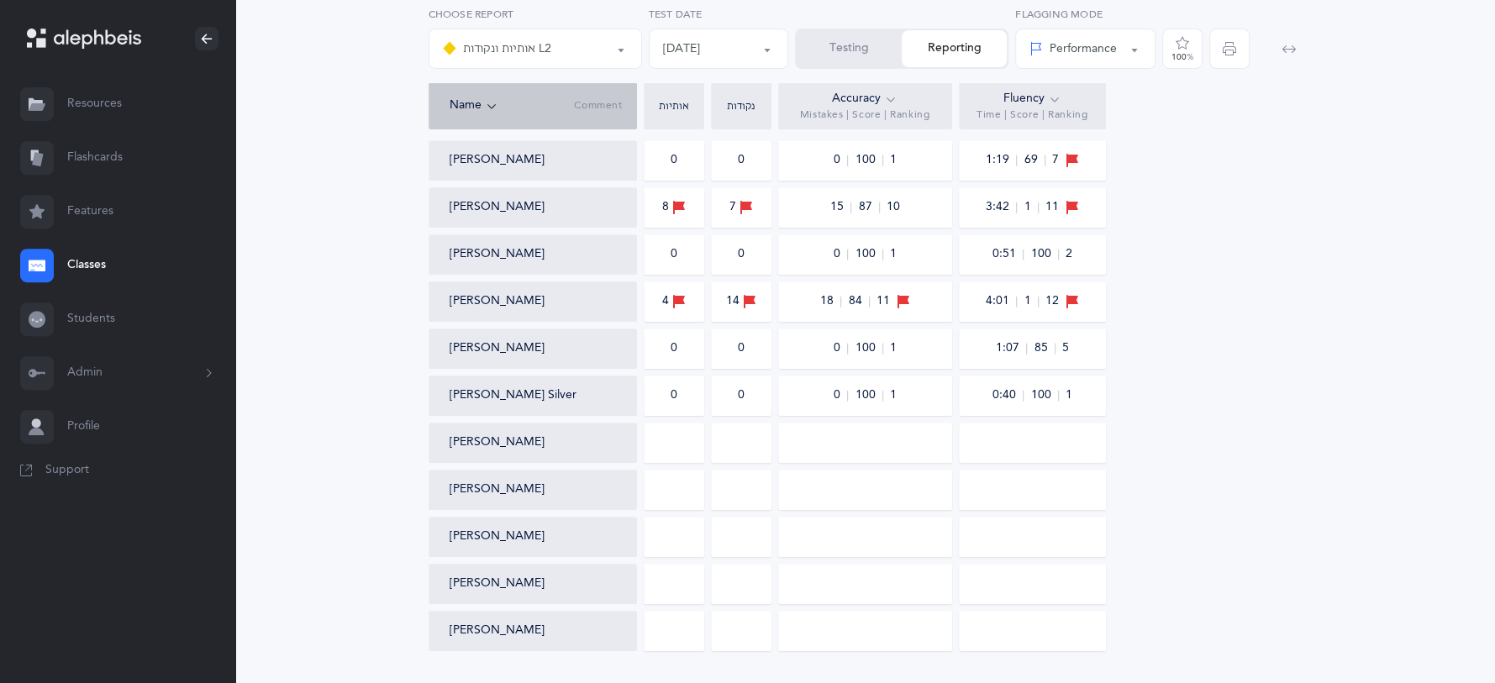
click at [867, 53] on button "Testing" at bounding box center [849, 48] width 105 height 37
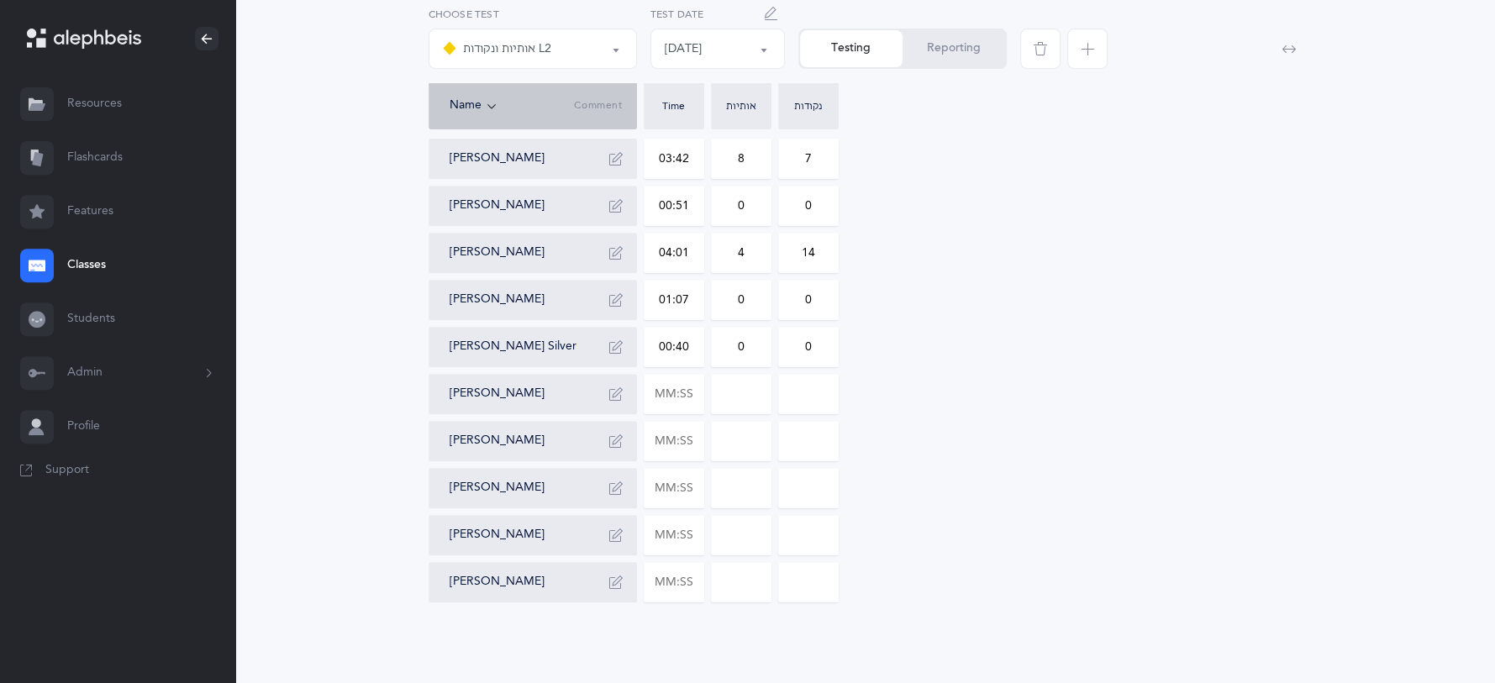
scroll to position [478, 0]
click at [918, 57] on button "Reporting" at bounding box center [953, 48] width 103 height 37
